Goal: Task Accomplishment & Management: Complete application form

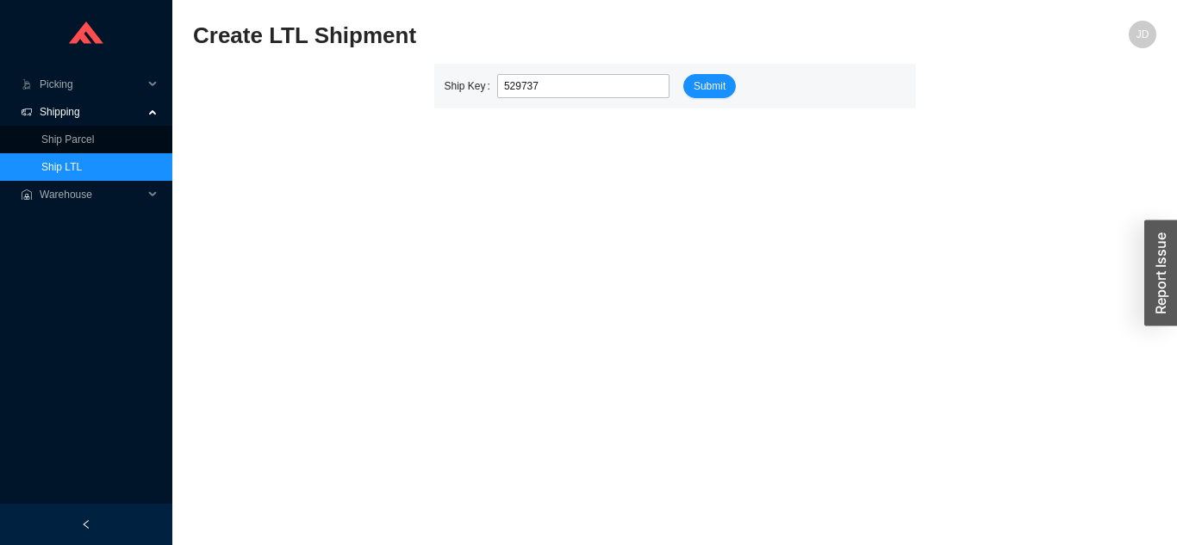
type input "529803"
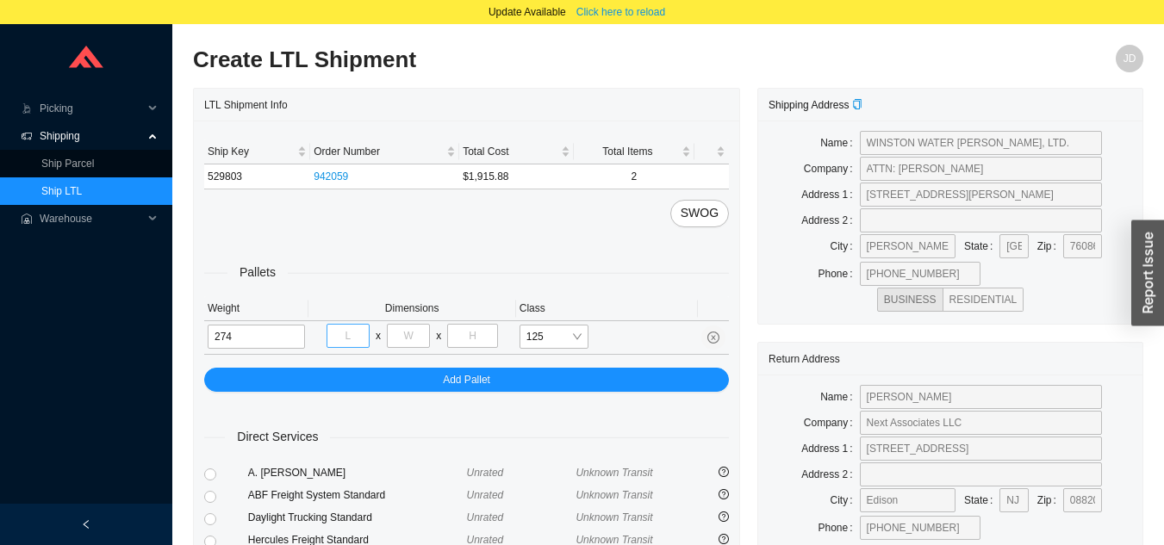
type input "274"
click at [346, 340] on input "tel" at bounding box center [348, 336] width 43 height 24
type input "35"
click at [407, 338] on input "tel" at bounding box center [408, 336] width 43 height 24
type input "70"
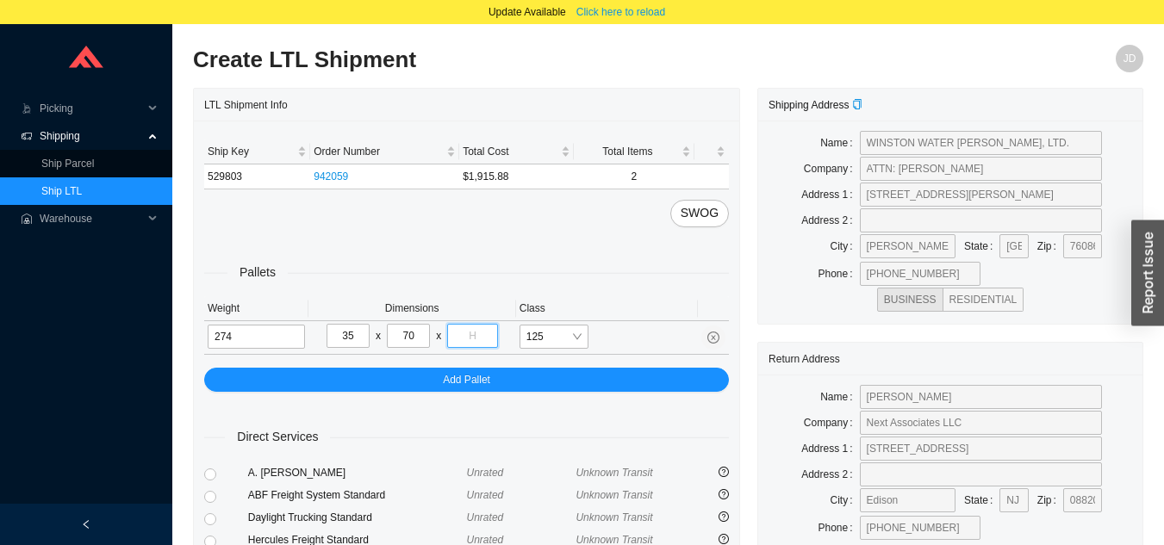
click at [485, 340] on input "tel" at bounding box center [472, 336] width 50 height 24
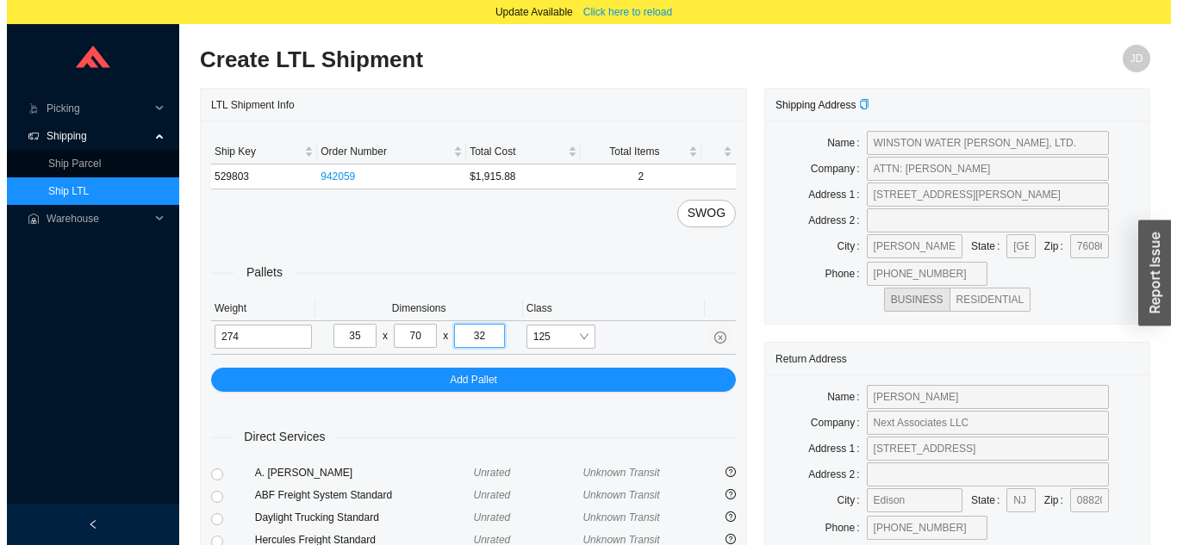
scroll to position [203, 0]
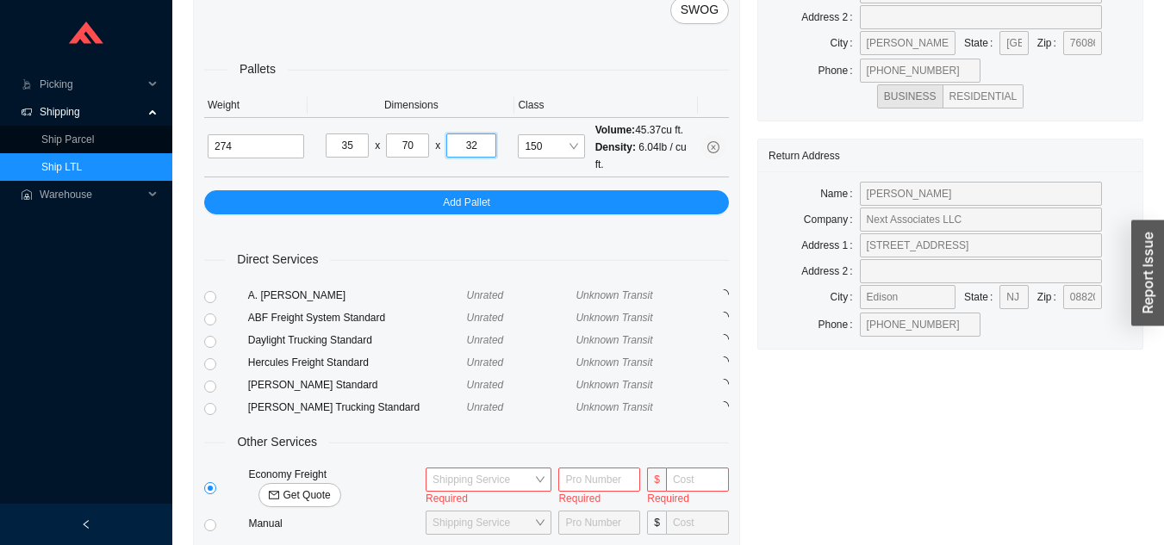
type input "32"
click at [330, 487] on span "Get Quote" at bounding box center [306, 495] width 47 height 17
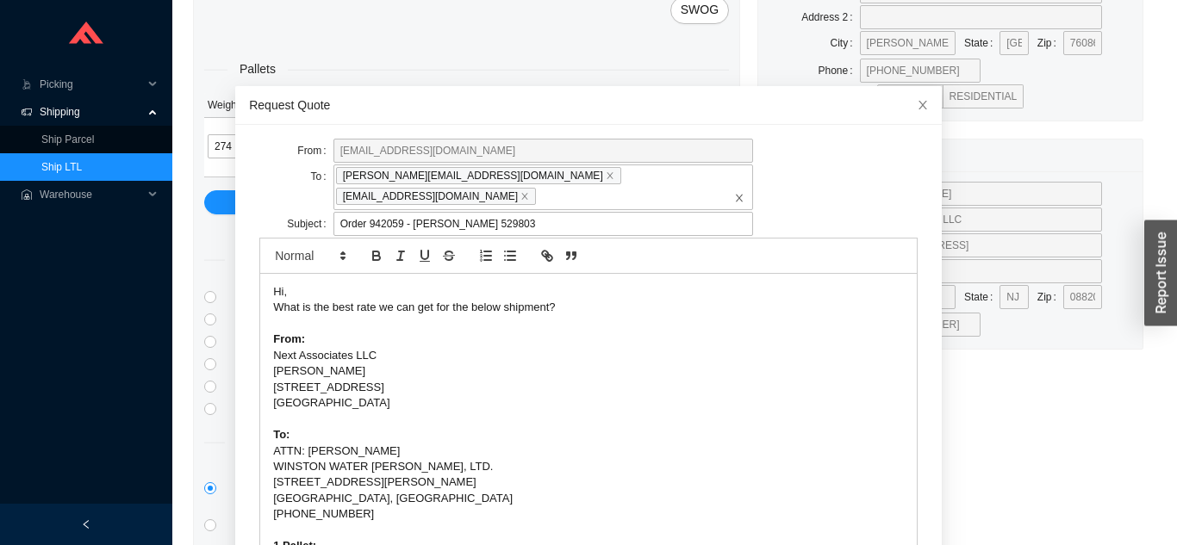
scroll to position [61, 0]
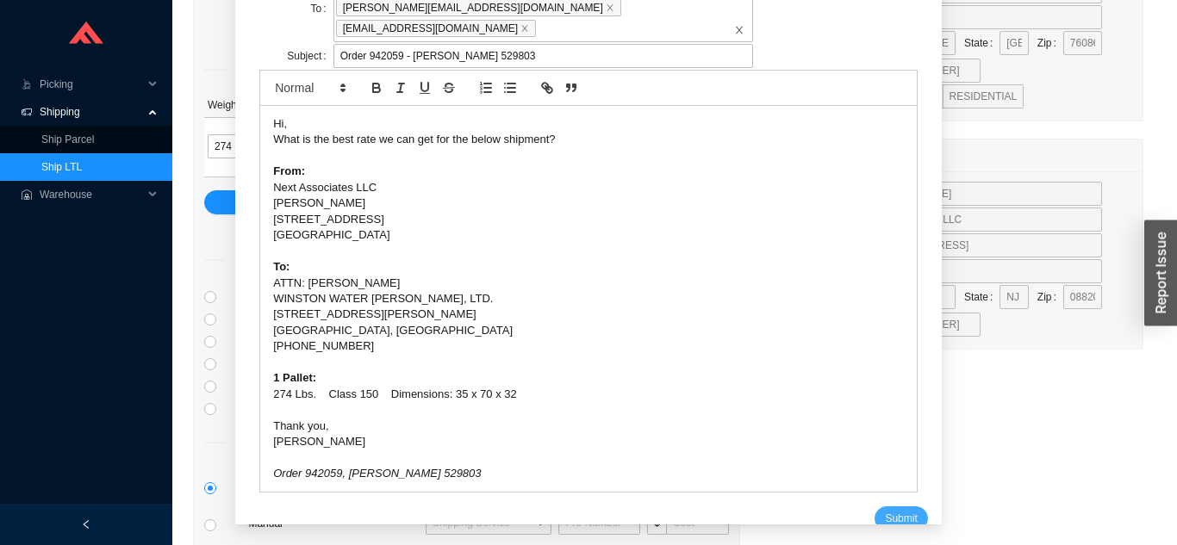
click at [888, 510] on span "Submit" at bounding box center [901, 518] width 32 height 17
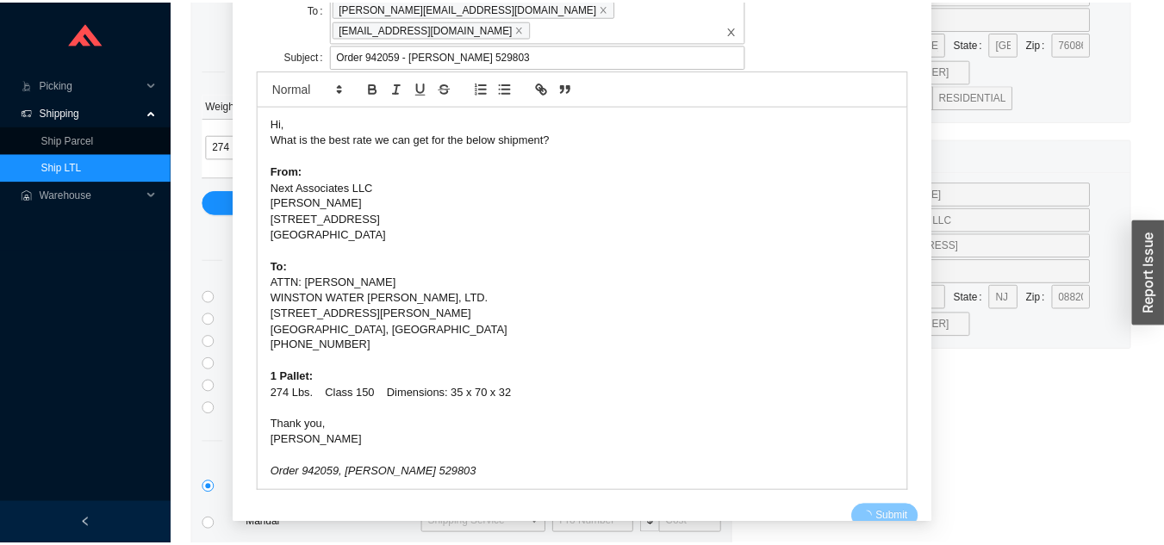
scroll to position [21, 0]
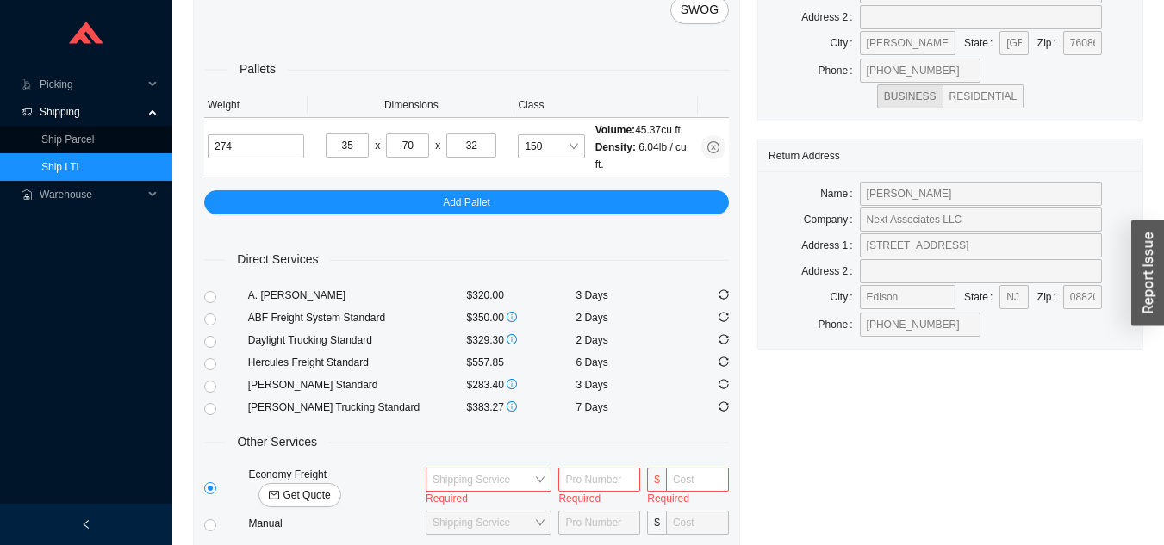
click at [82, 171] on link "Ship LTL" at bounding box center [61, 167] width 41 height 12
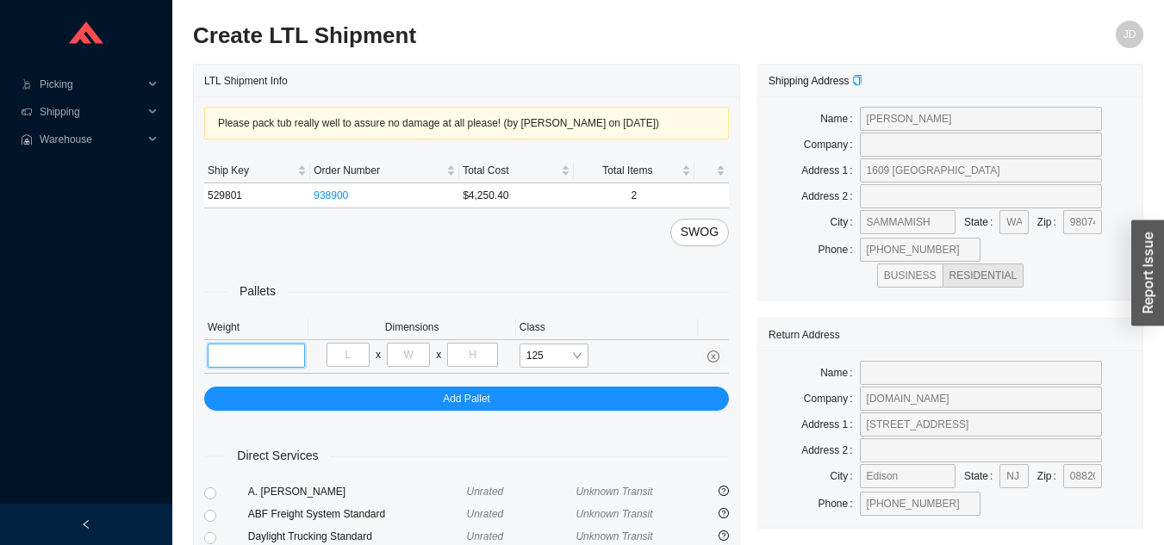
click at [270, 347] on input "tel" at bounding box center [256, 356] width 97 height 24
type input "403"
click at [356, 353] on input "tel" at bounding box center [348, 355] width 43 height 24
type input "79"
click at [410, 353] on input "tel" at bounding box center [408, 355] width 43 height 24
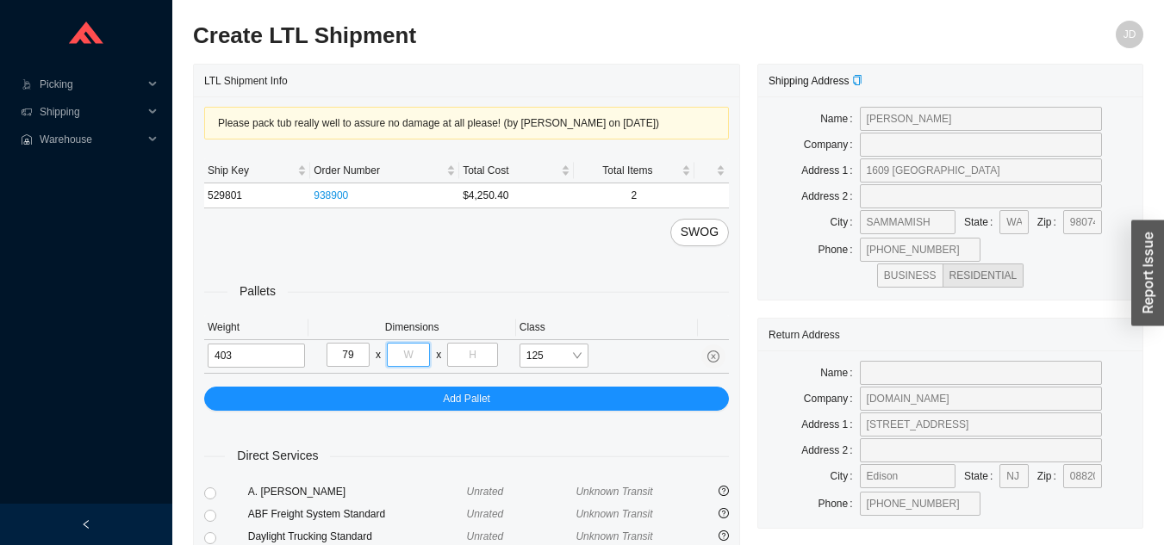
type input "7"
type input "43"
click at [488, 359] on input "tel" at bounding box center [472, 355] width 50 height 24
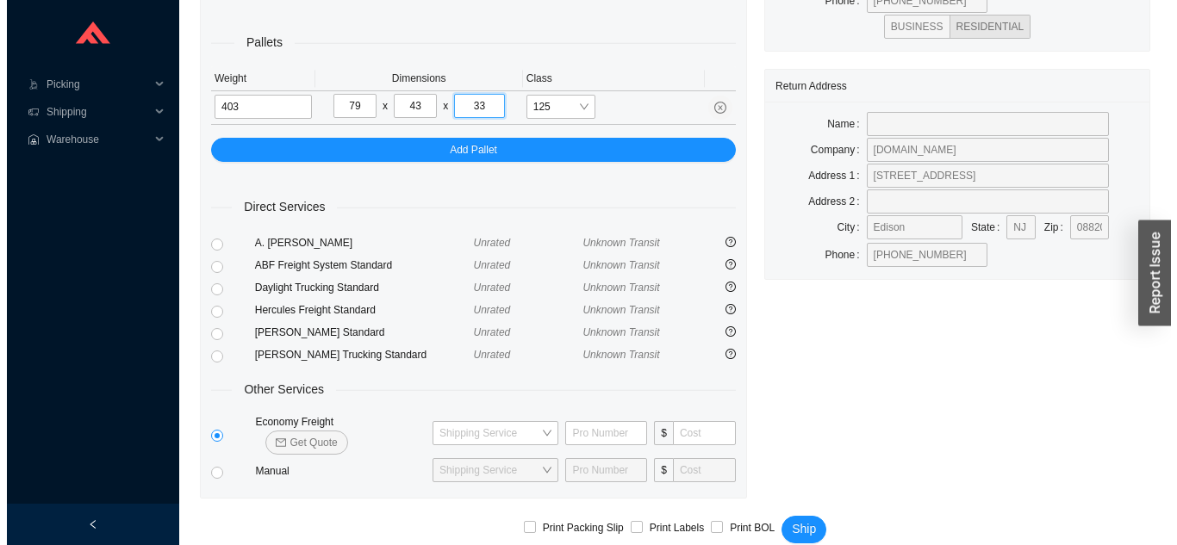
scroll to position [252, 0]
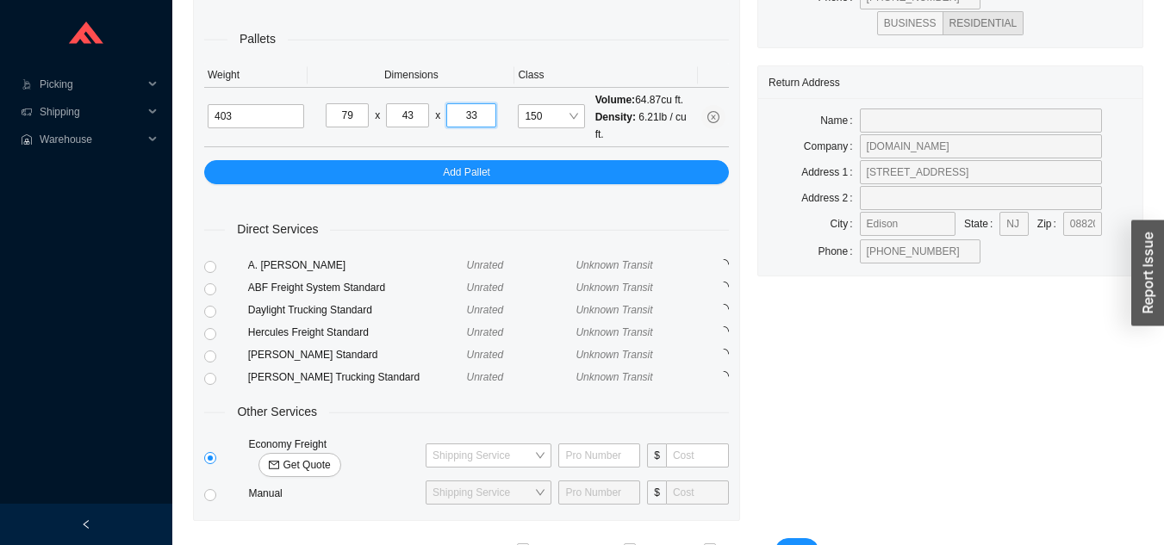
type input "33"
click at [330, 457] on span "Get Quote" at bounding box center [306, 465] width 47 height 17
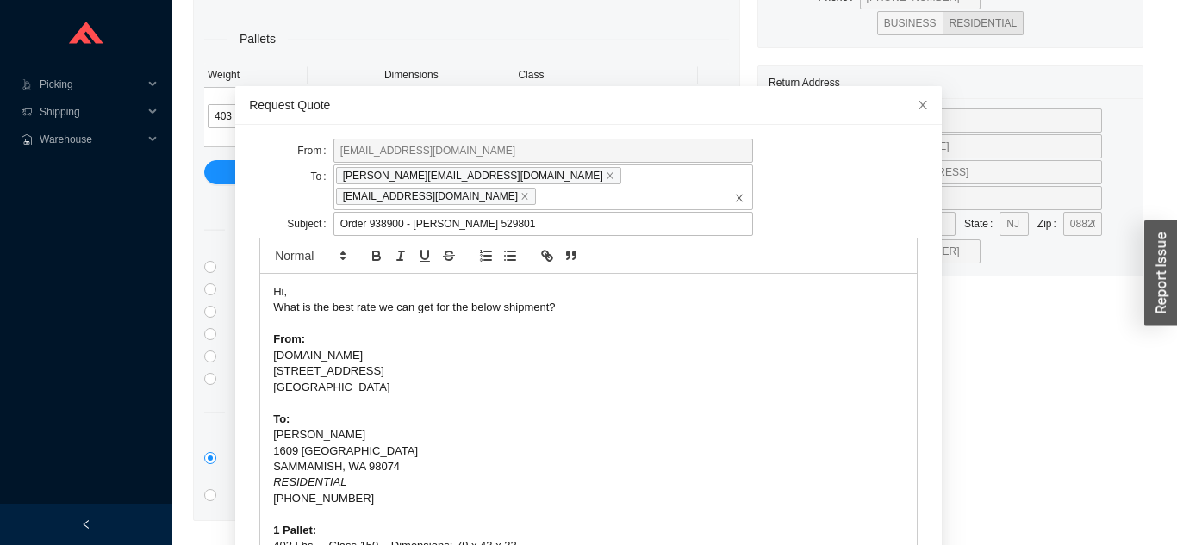
scroll to position [46, 0]
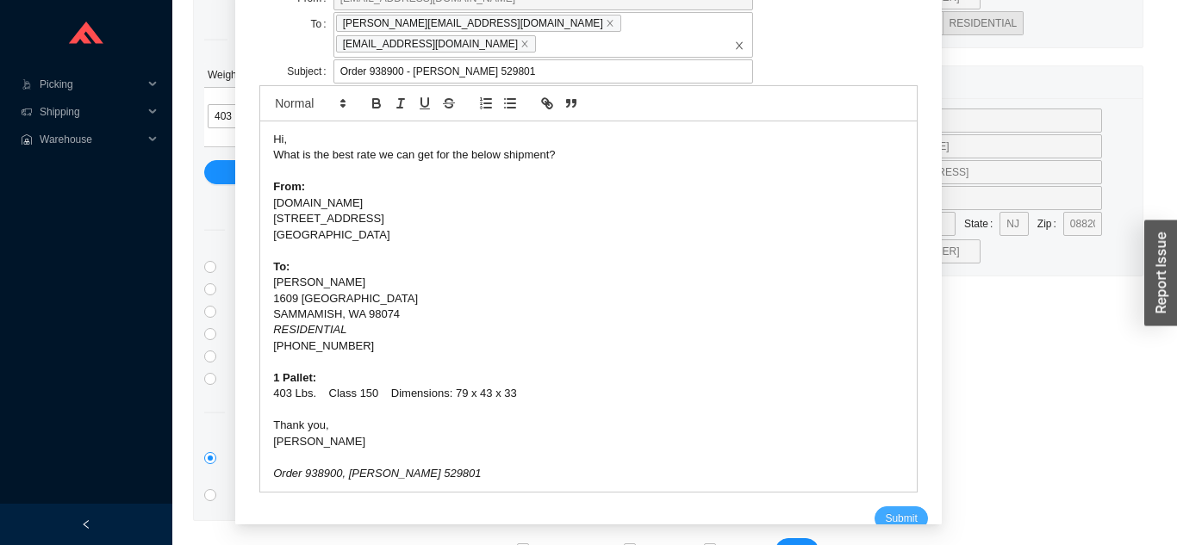
click at [885, 510] on span "Submit" at bounding box center [901, 518] width 32 height 17
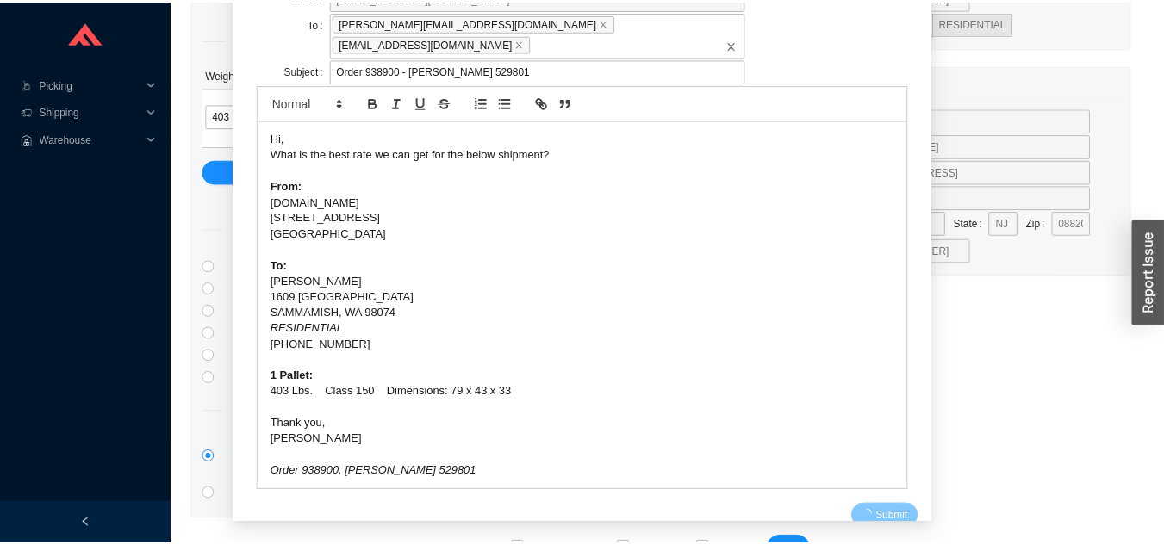
scroll to position [21, 0]
